Goal: Communication & Community: Answer question/provide support

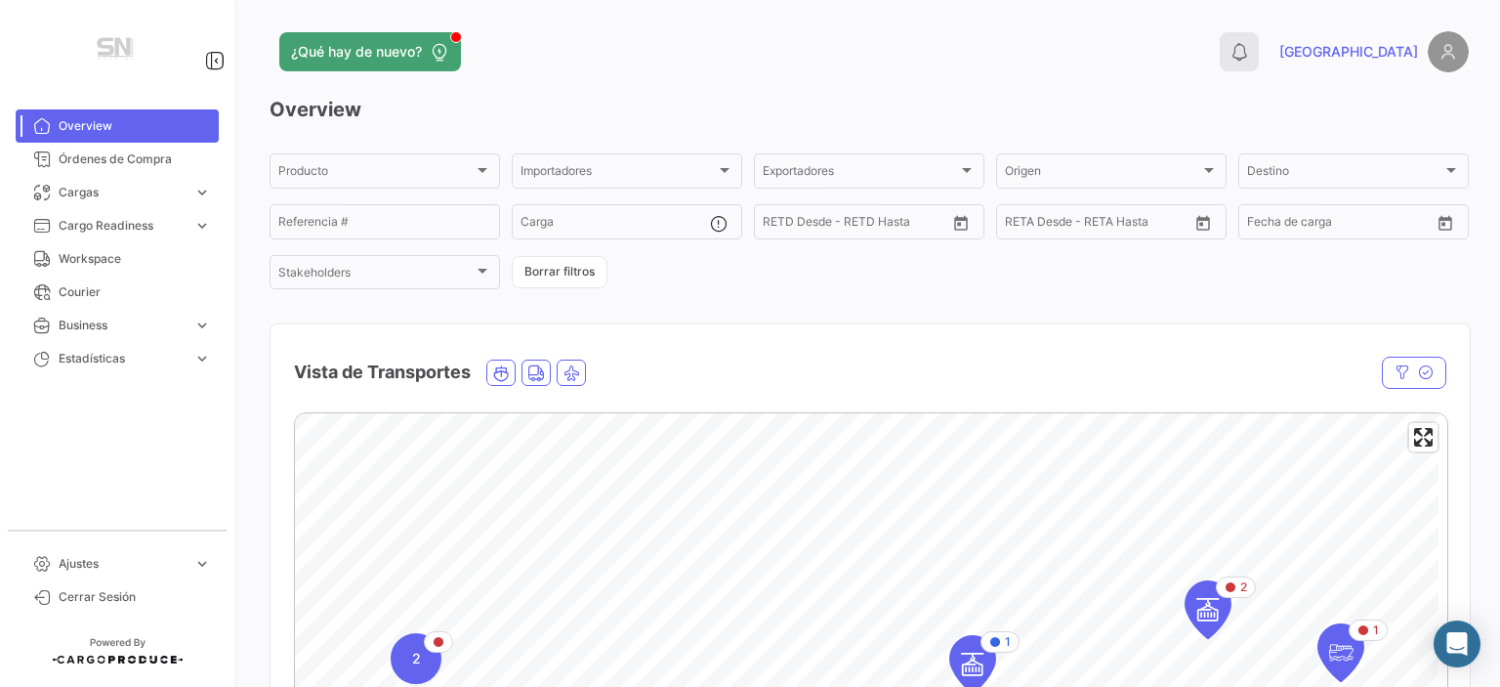
click at [1249, 61] on icon at bounding box center [1240, 52] width 20 height 20
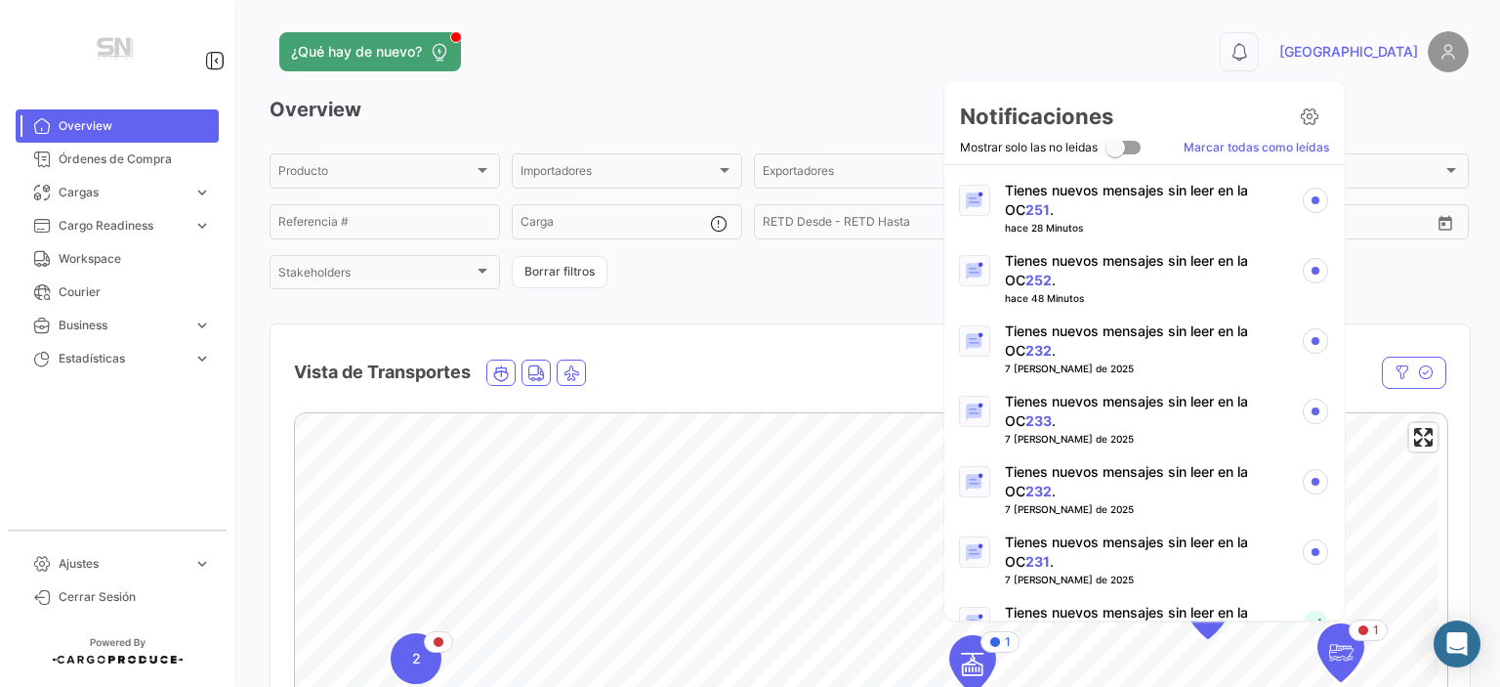
click at [1106, 188] on p "Tienes nuevos mensajes sin leer en la OC 251 ." at bounding box center [1145, 200] width 280 height 39
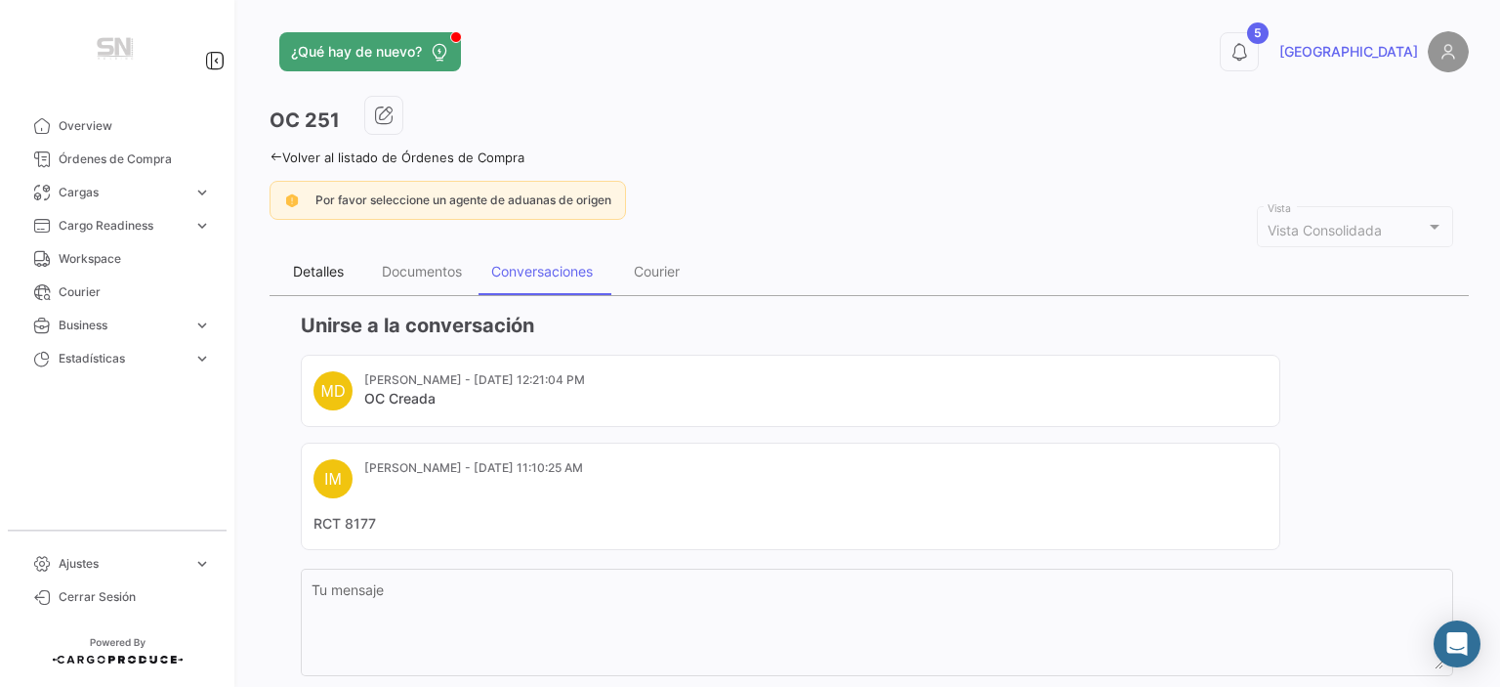
click at [324, 263] on div "Detalles" at bounding box center [318, 271] width 51 height 17
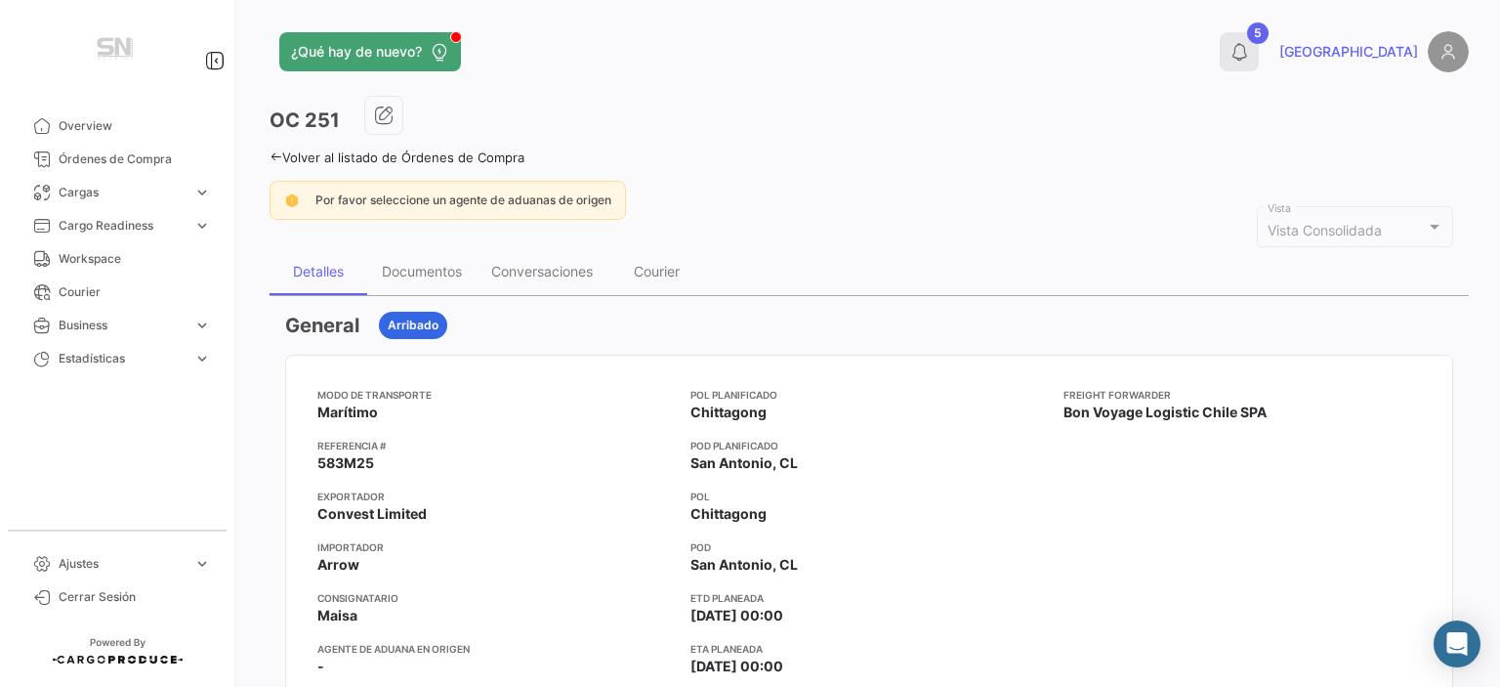
click at [1249, 56] on icon at bounding box center [1240, 52] width 20 height 20
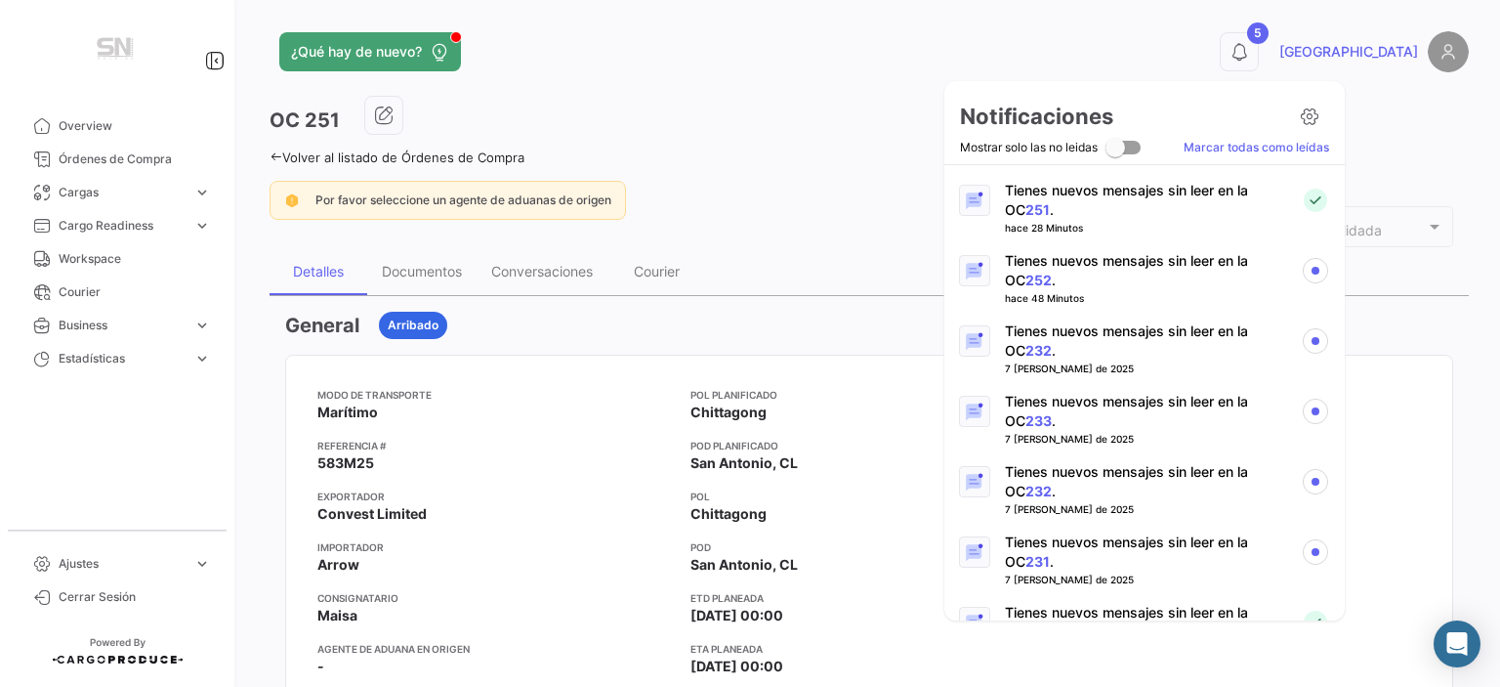
click at [1215, 265] on p "Tienes nuevos mensajes sin leer en la OC 252 ." at bounding box center [1145, 270] width 280 height 39
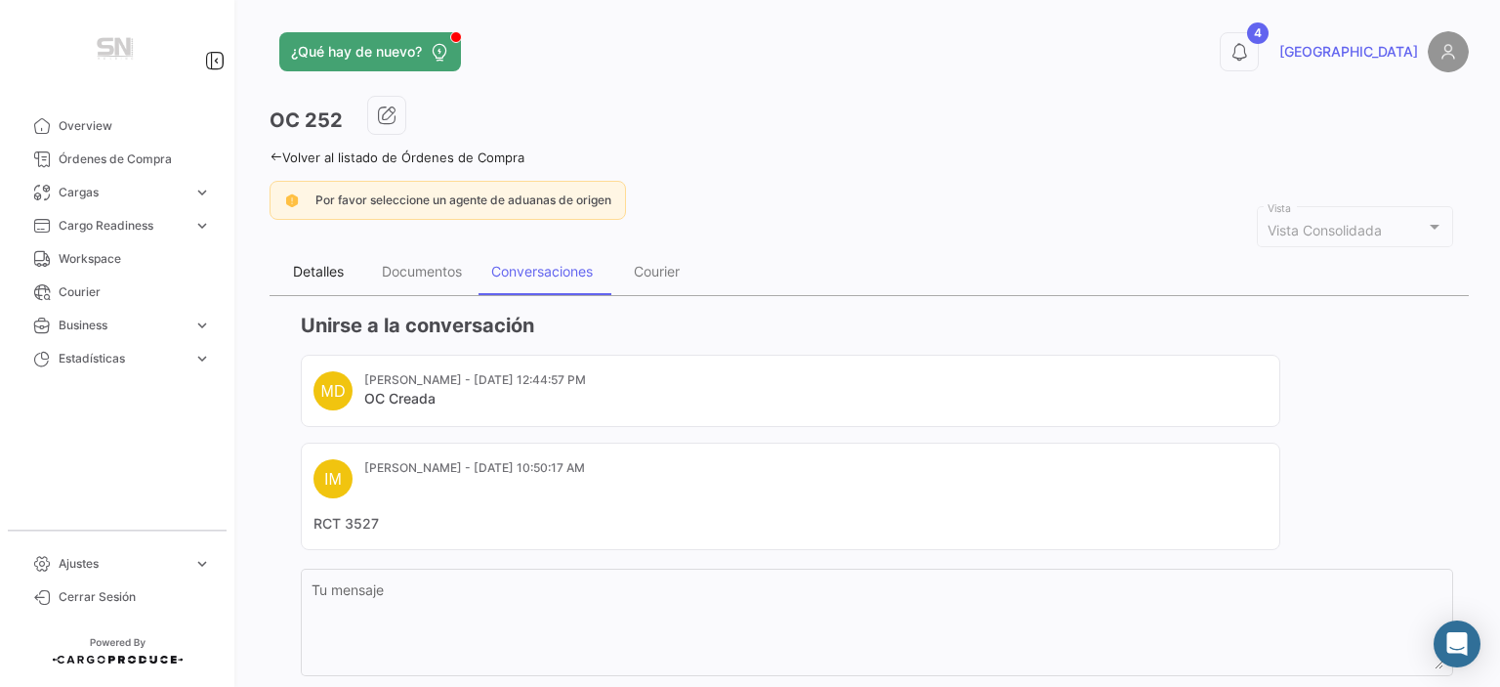
click at [313, 273] on div "Detalles" at bounding box center [318, 271] width 51 height 17
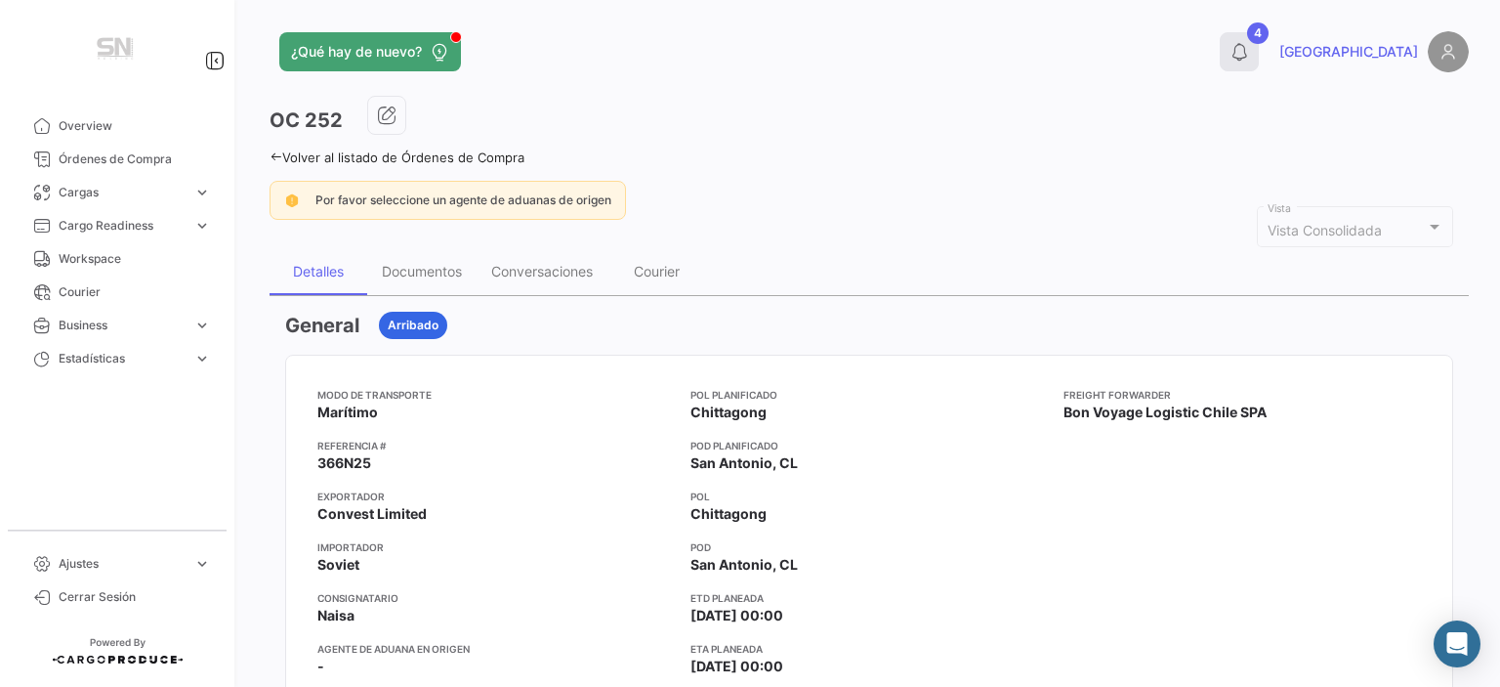
click at [1259, 51] on button "4" at bounding box center [1239, 51] width 39 height 39
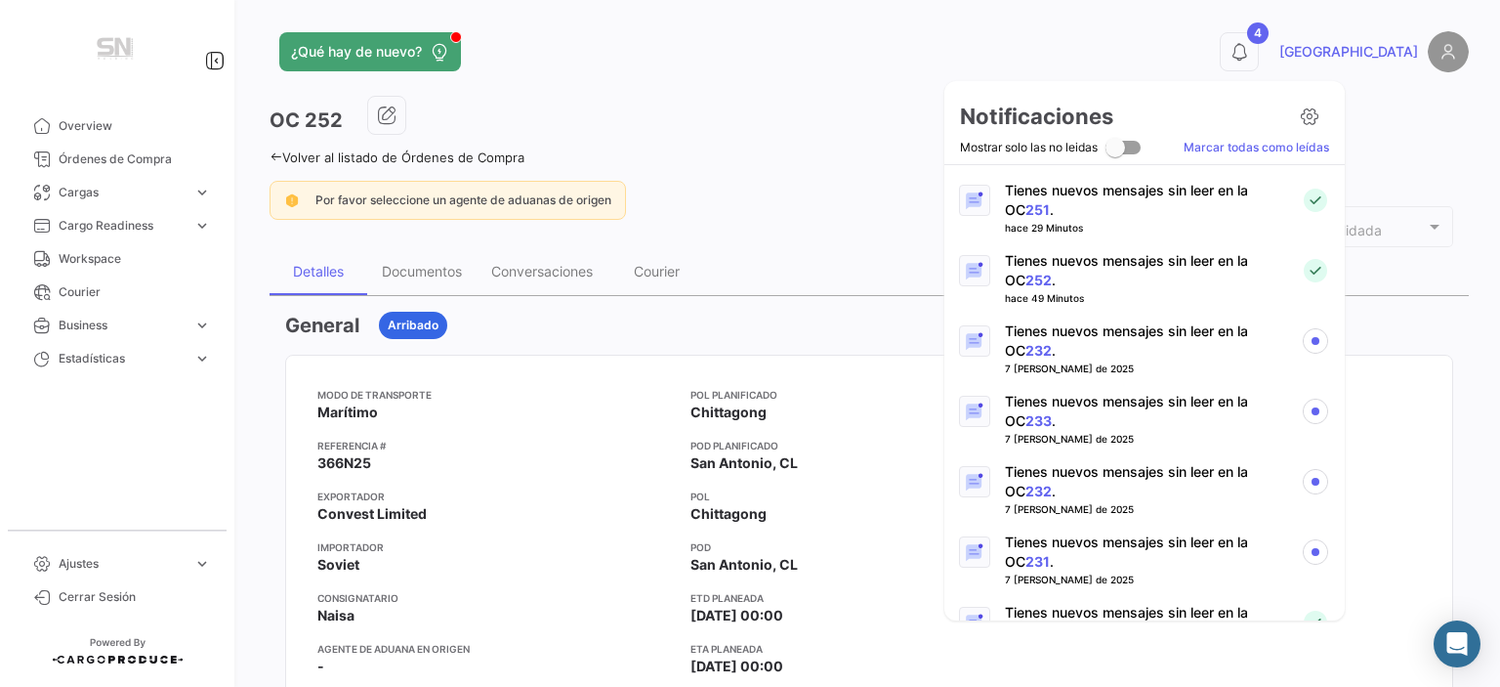
click at [1144, 331] on p "Tienes nuevos mensajes sin leer en la OC 232 ." at bounding box center [1145, 340] width 280 height 39
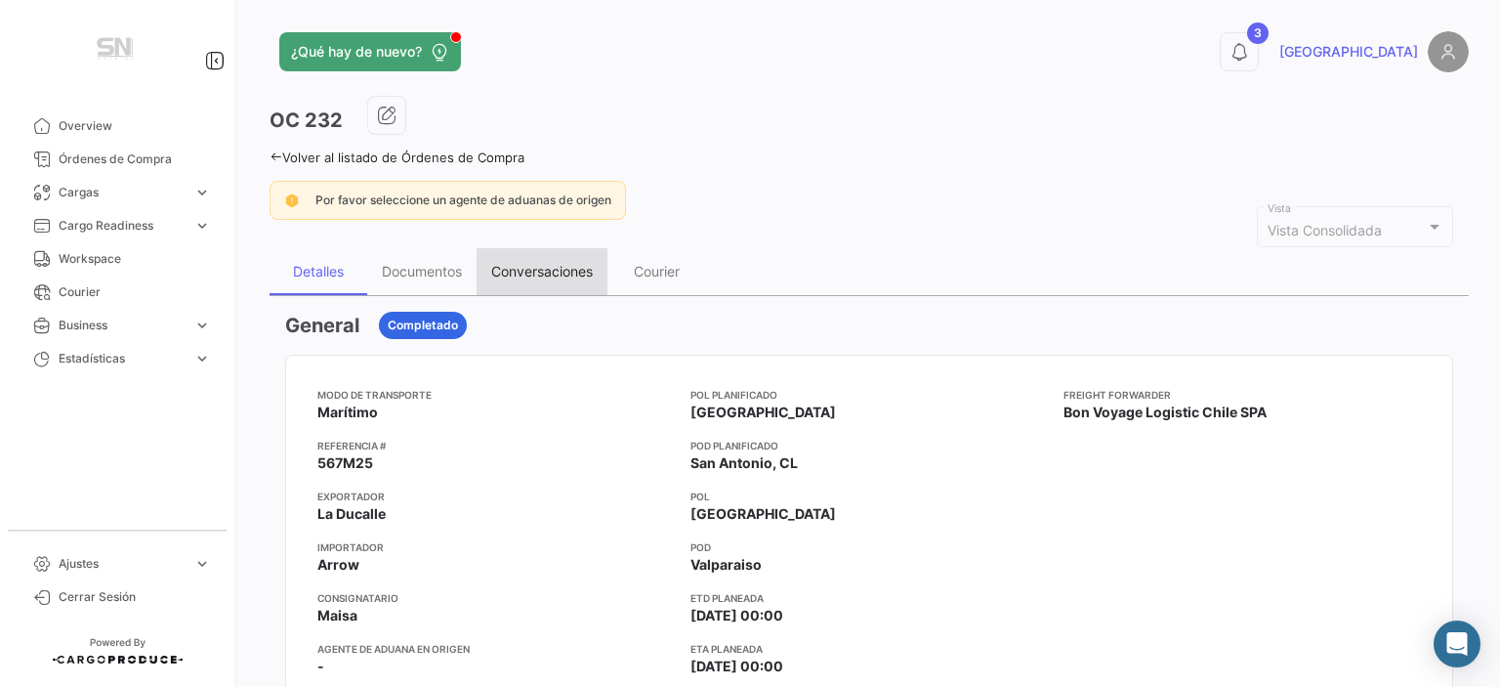
click at [545, 270] on div "Conversaciones" at bounding box center [542, 271] width 102 height 17
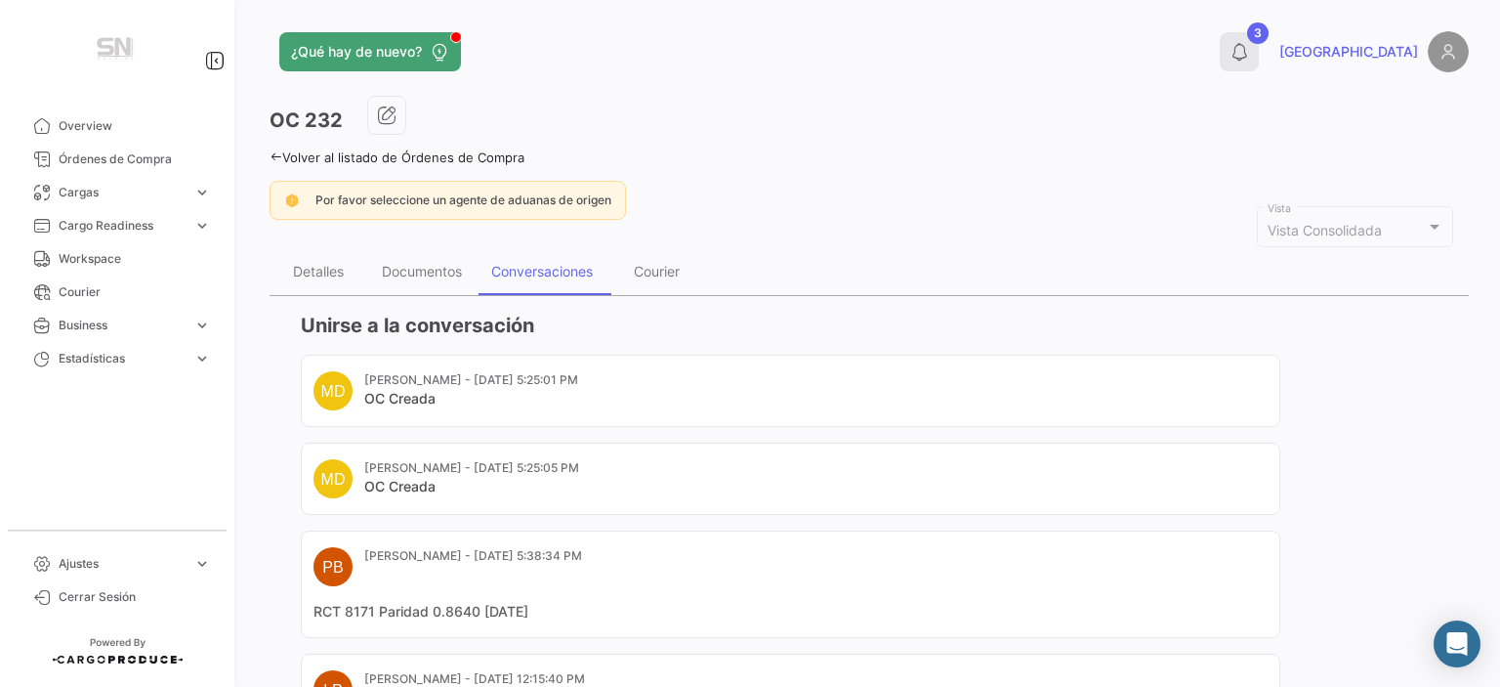
click at [1249, 45] on icon at bounding box center [1240, 52] width 20 height 20
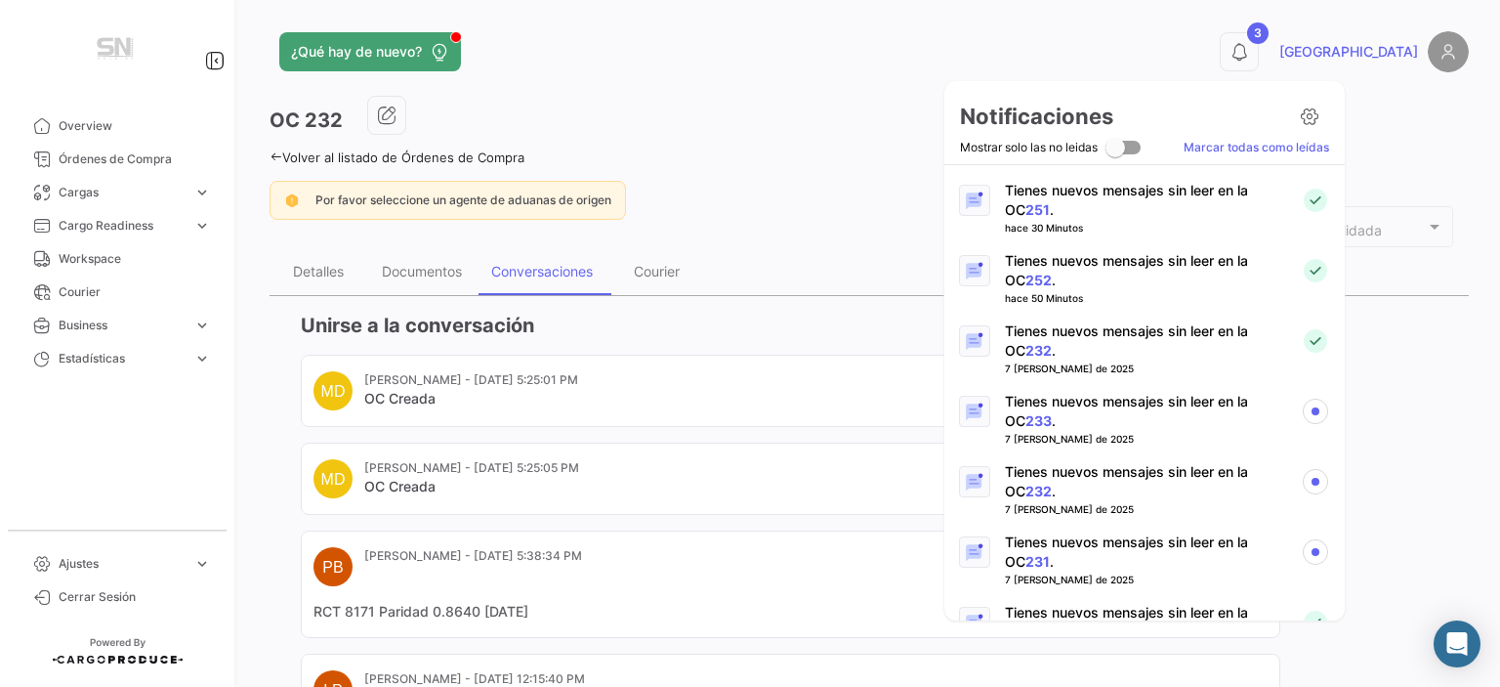
click at [1156, 407] on p "Tienes nuevos mensajes sin leer en la OC 233 ." at bounding box center [1145, 411] width 280 height 39
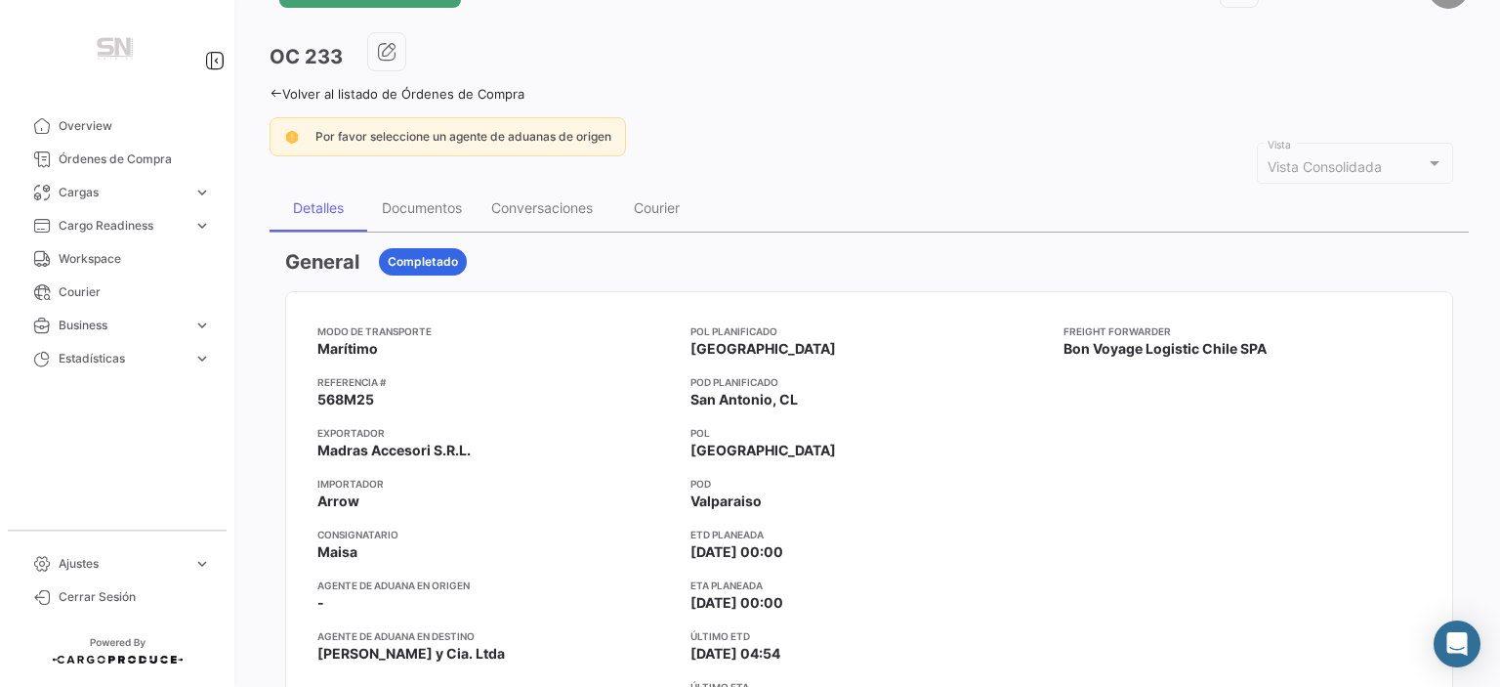
scroll to position [98, 0]
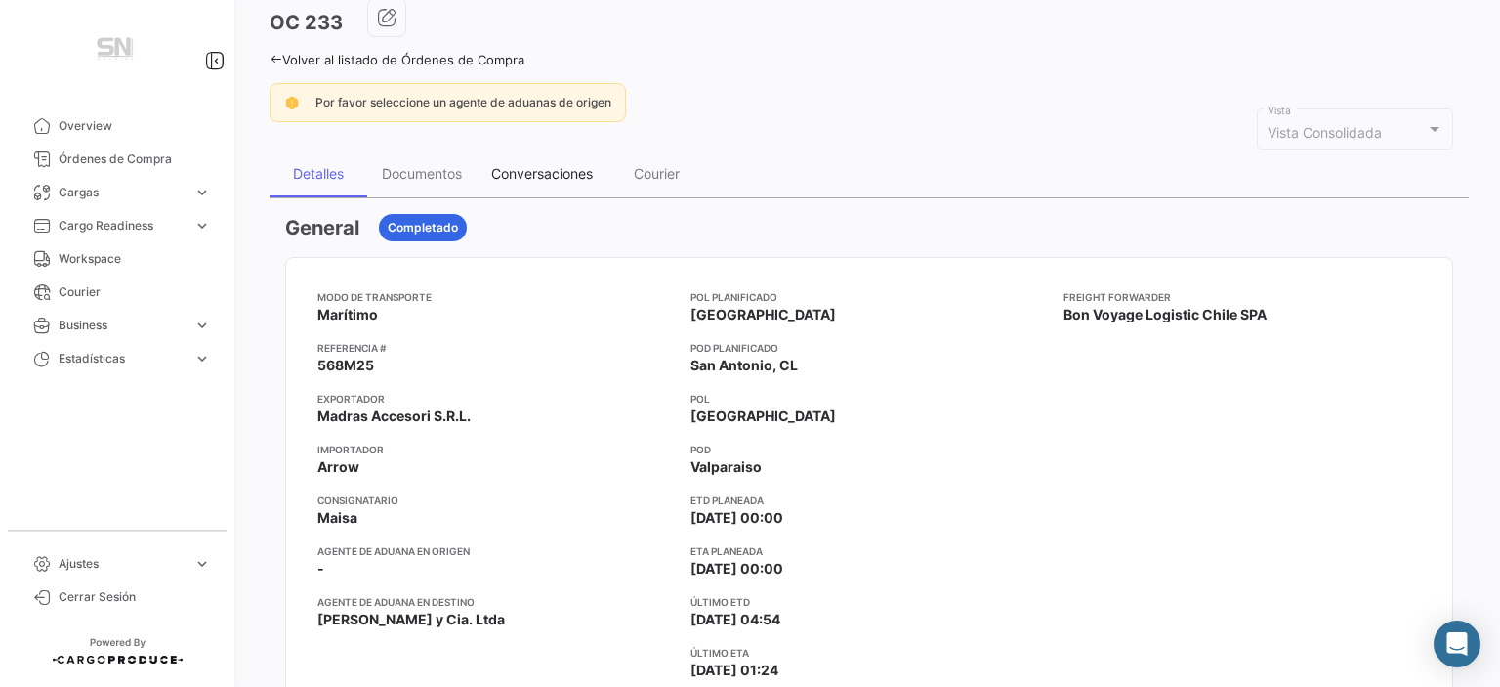
click at [533, 170] on div "Conversaciones" at bounding box center [542, 173] width 102 height 17
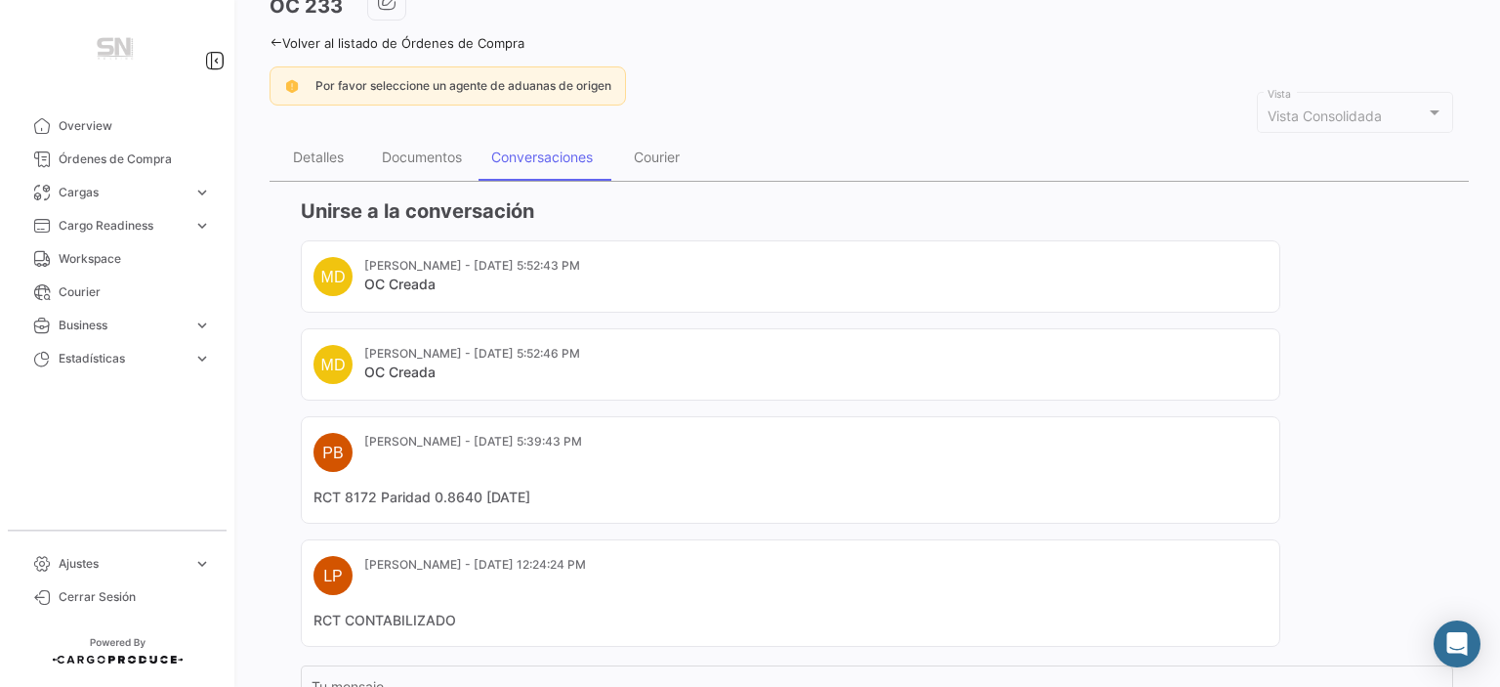
scroll to position [0, 0]
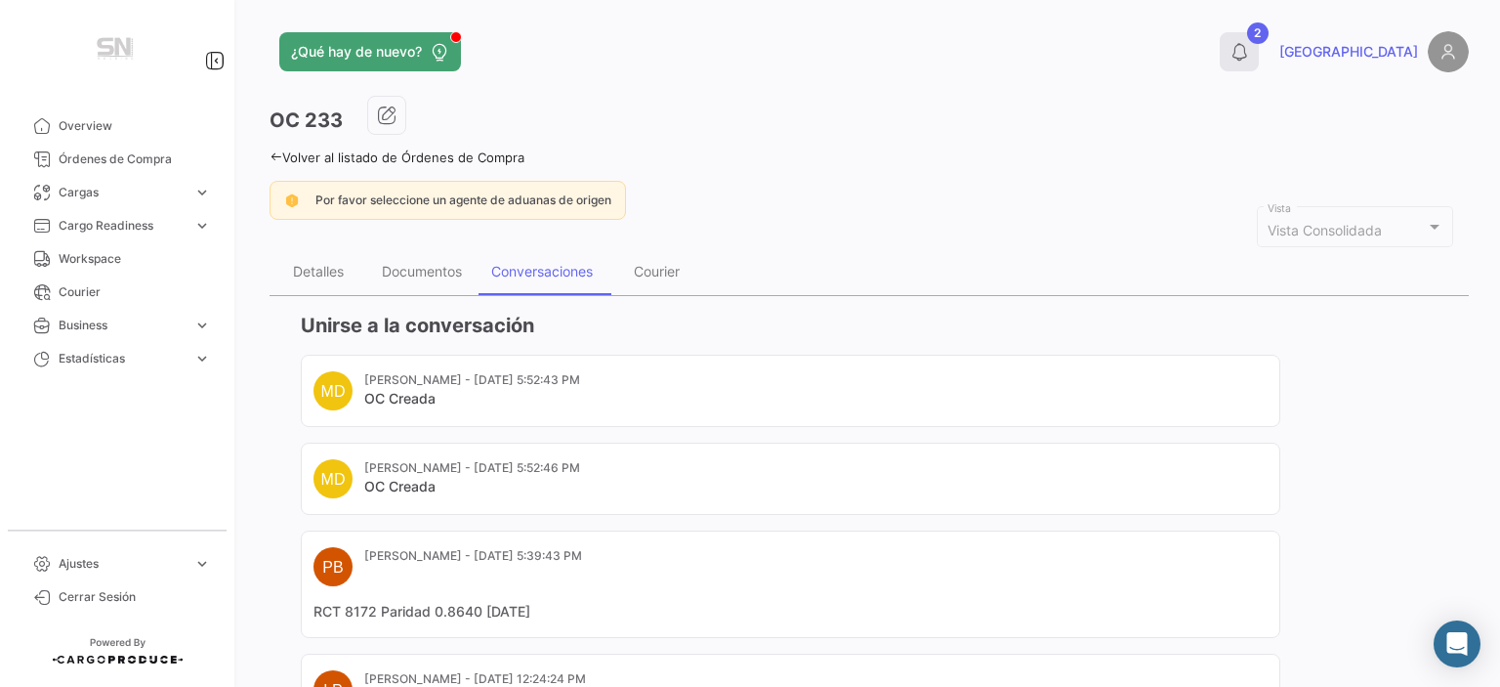
click at [1249, 55] on icon at bounding box center [1240, 52] width 20 height 20
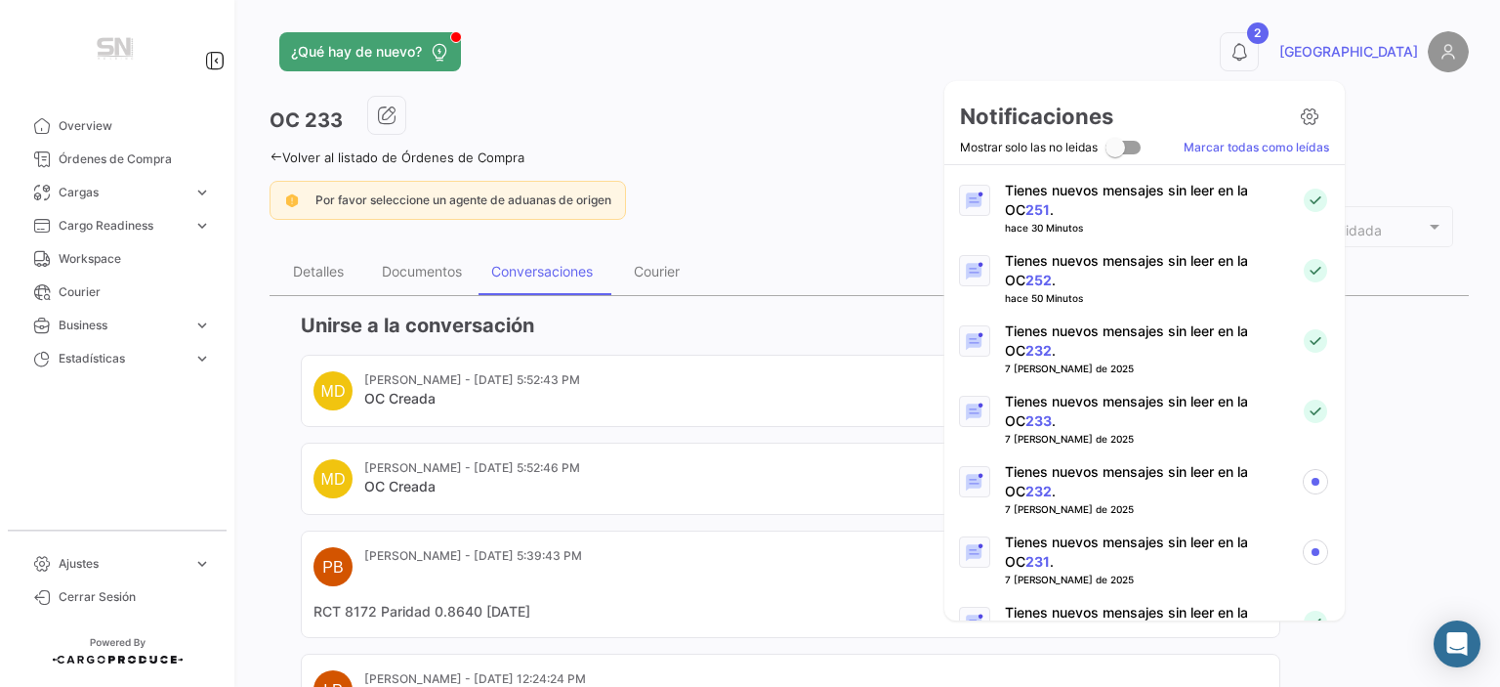
click at [1125, 470] on p "Tienes nuevos mensajes sin leer en la OC 232 ." at bounding box center [1145, 481] width 280 height 39
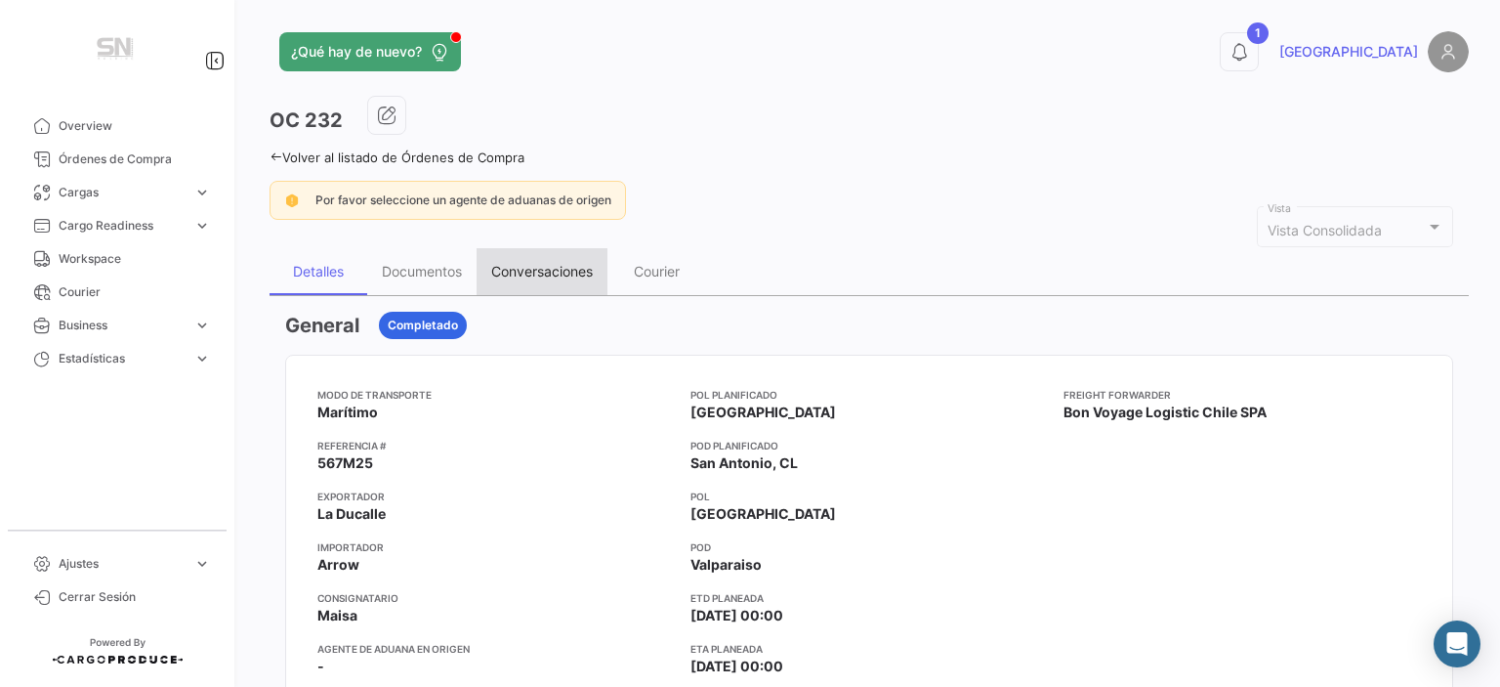
click at [571, 276] on div "Conversaciones" at bounding box center [542, 271] width 102 height 17
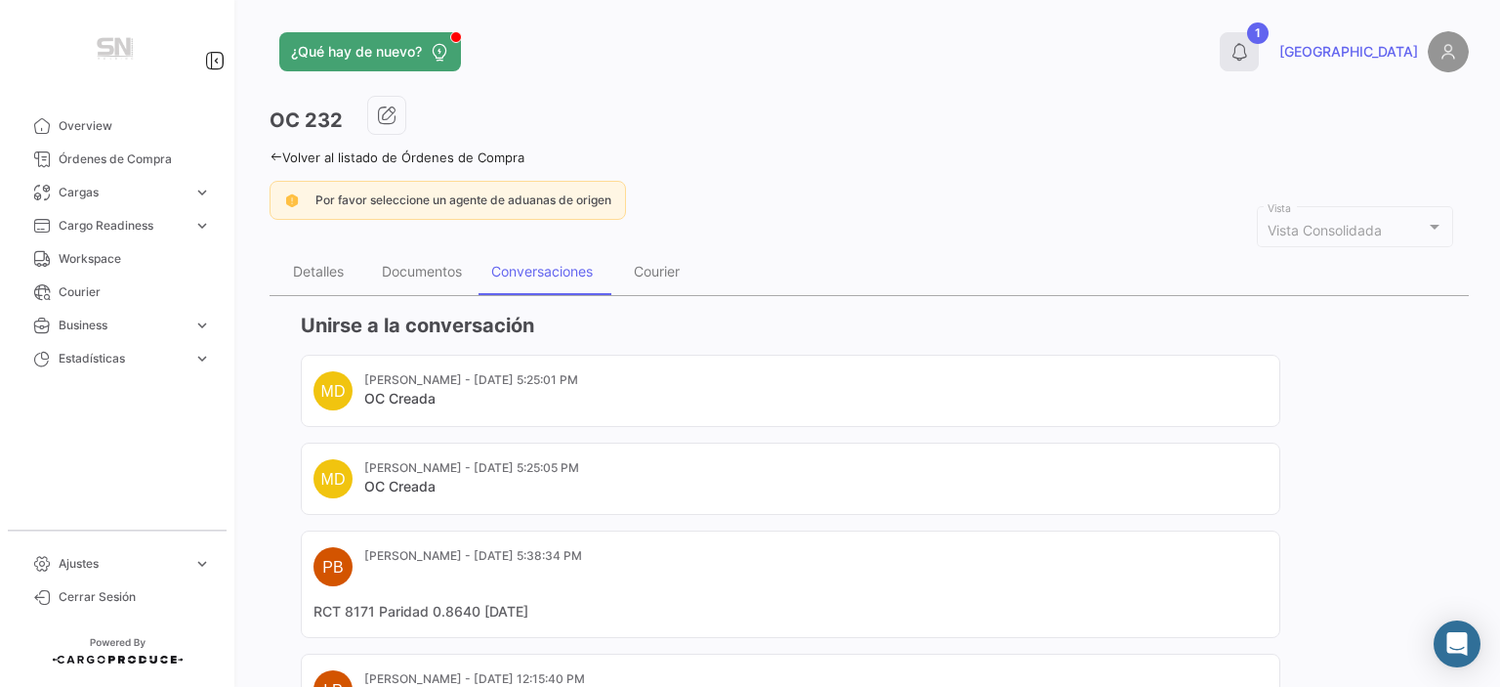
click at [1249, 44] on icon at bounding box center [1240, 52] width 20 height 20
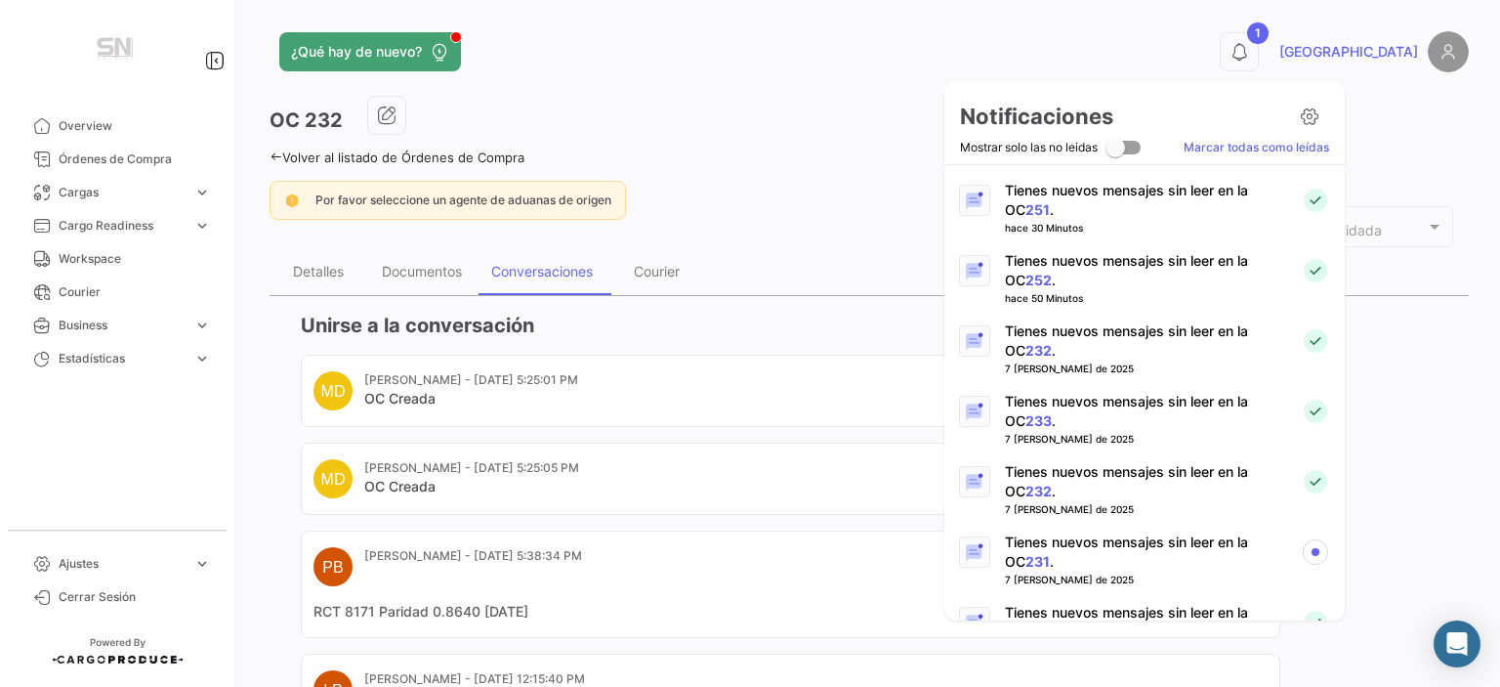
click at [1101, 538] on p "Tienes nuevos mensajes sin leer en la OC 231 ." at bounding box center [1145, 551] width 280 height 39
